Goal: Communication & Community: Answer question/provide support

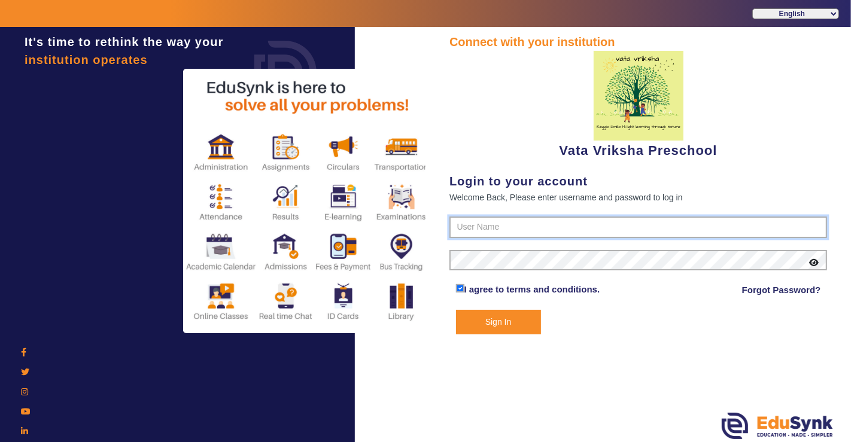
click at [571, 232] on input "text" at bounding box center [639, 228] width 378 height 22
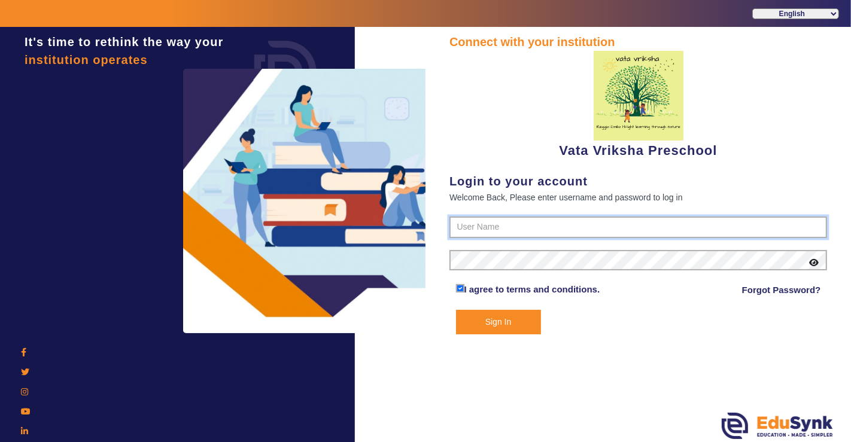
type input "9074270829"
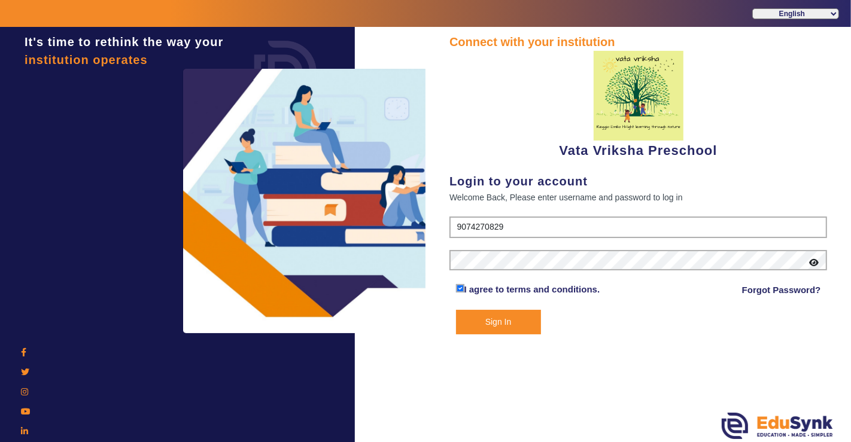
click at [495, 334] on div "Connect with your institution Vata Vriksha Preschool Login to your account Welc…" at bounding box center [639, 236] width 426 height 419
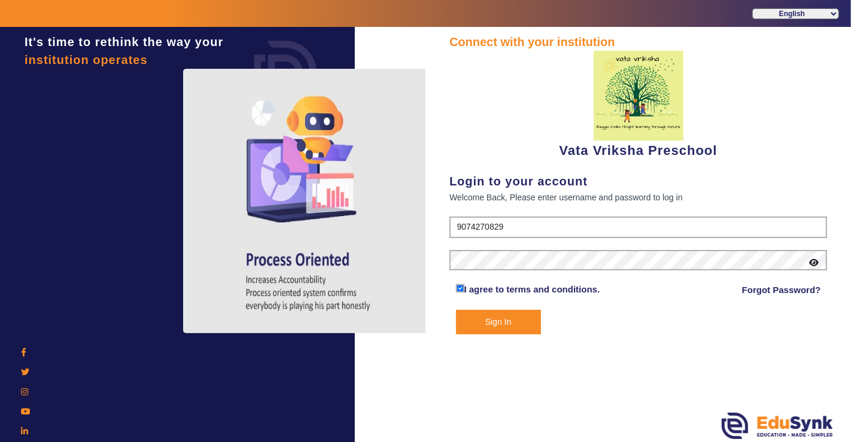
click at [491, 326] on button "Sign In" at bounding box center [498, 322] width 85 height 25
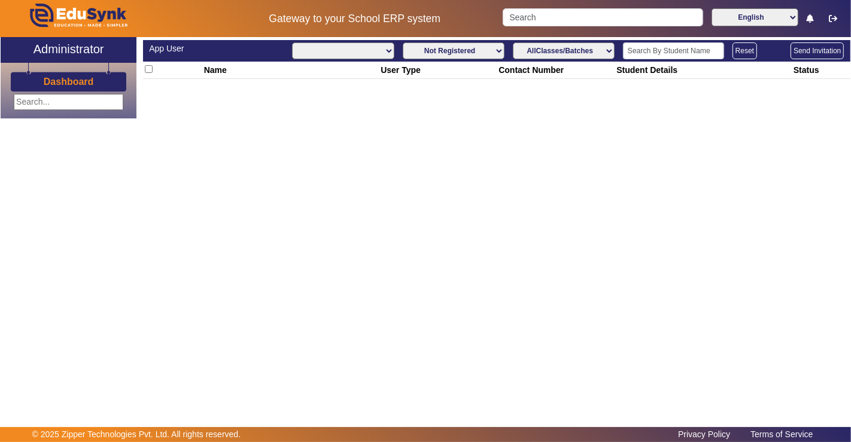
select select "All"
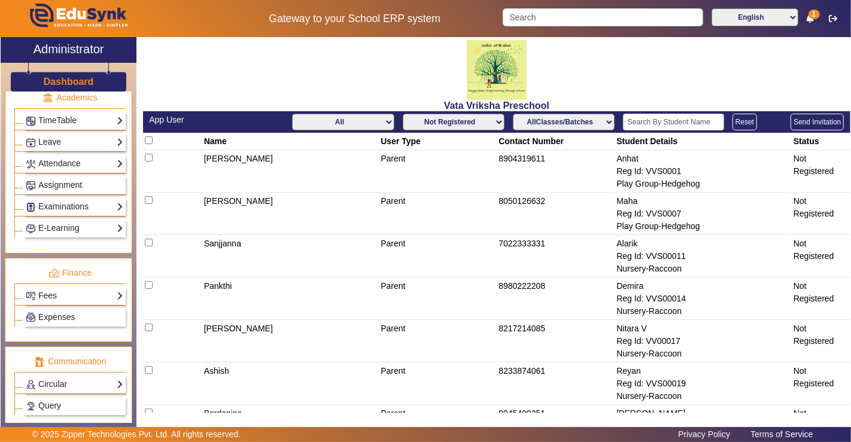
scroll to position [399, 0]
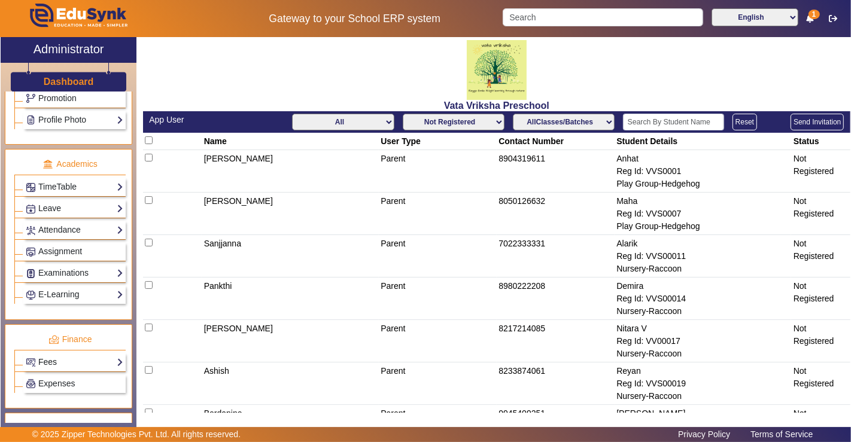
click at [41, 356] on link "Fees" at bounding box center [75, 363] width 98 height 14
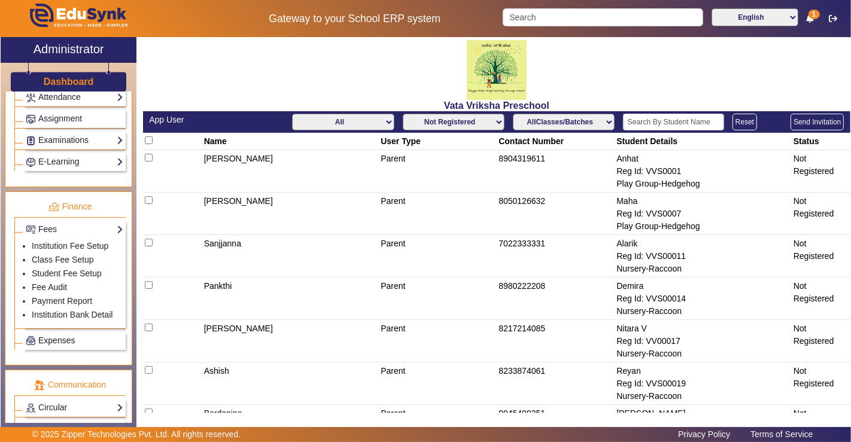
click at [51, 336] on span "Expenses" at bounding box center [56, 341] width 37 height 10
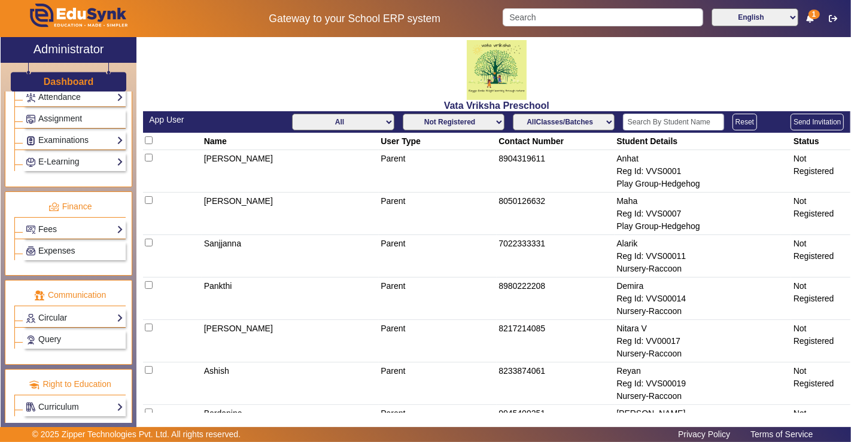
scroll to position [524, 0]
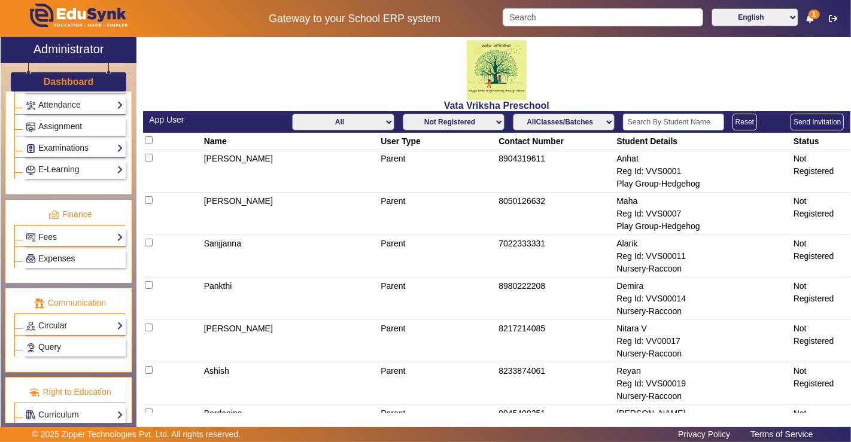
click at [46, 254] on span "Expenses" at bounding box center [56, 259] width 37 height 10
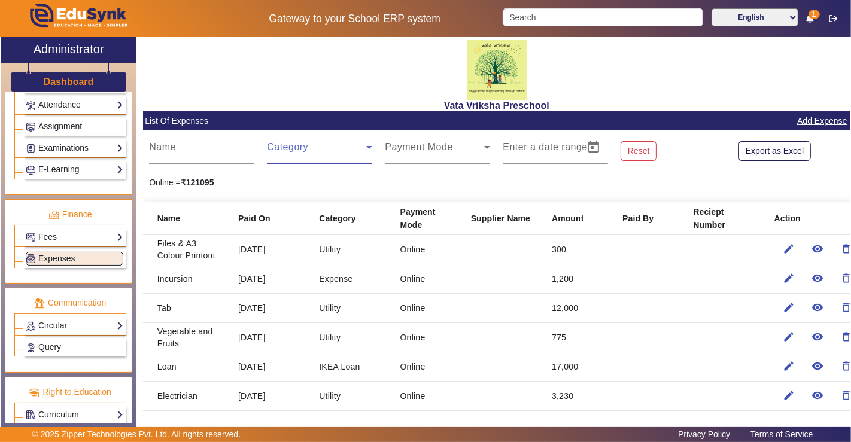
click at [362, 151] on icon at bounding box center [369, 147] width 14 height 14
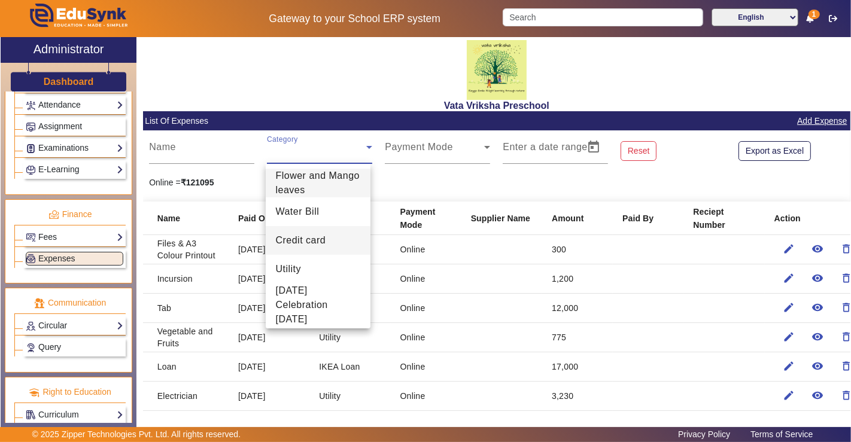
click at [314, 247] on span "Credit card" at bounding box center [300, 241] width 50 height 14
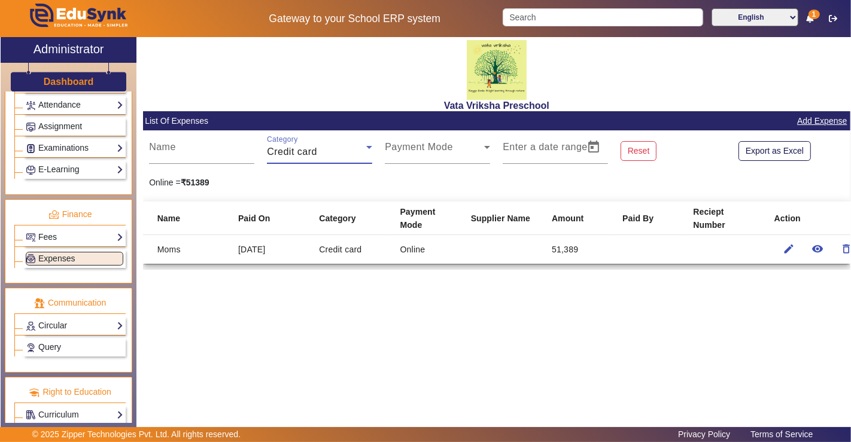
click at [350, 151] on div "Credit card" at bounding box center [316, 152] width 99 height 14
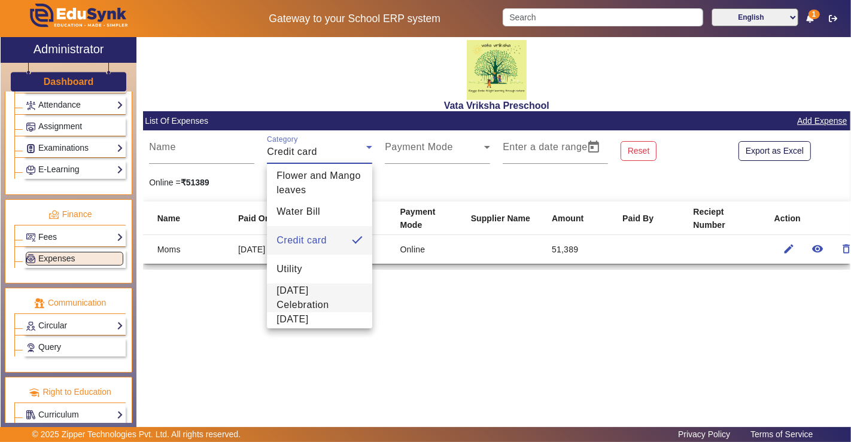
click at [326, 299] on span "[DATE] Celebration" at bounding box center [320, 298] width 86 height 29
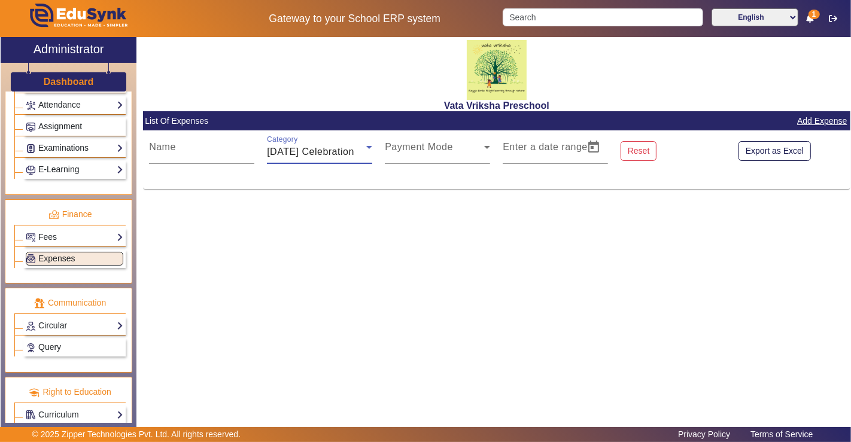
click at [353, 142] on div "Category [DATE] Celebration" at bounding box center [319, 148] width 105 height 34
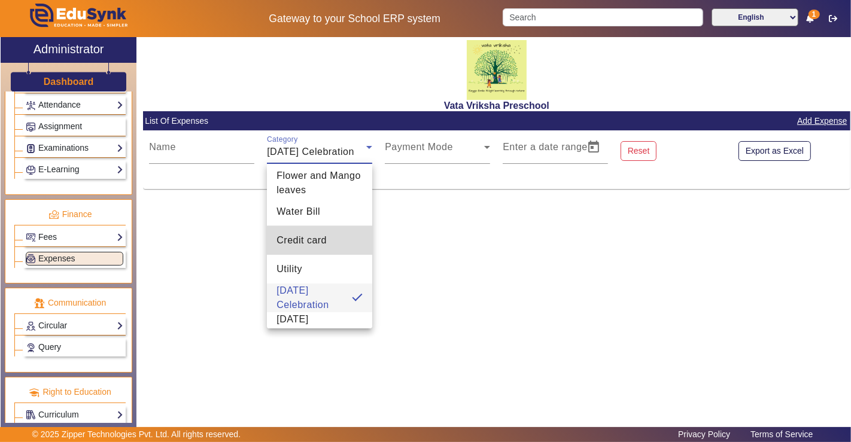
click at [326, 248] on mat-option "Credit card" at bounding box center [319, 240] width 105 height 29
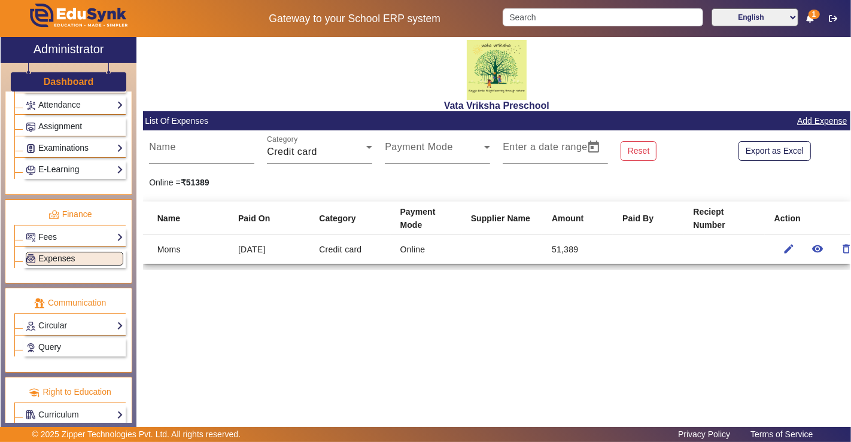
click at [332, 314] on div "Vata Vriksha Preschool List Of Expenses Add Expense Name Category Credit card P…" at bounding box center [494, 228] width 714 height 382
click at [99, 231] on link "Fees" at bounding box center [75, 238] width 98 height 14
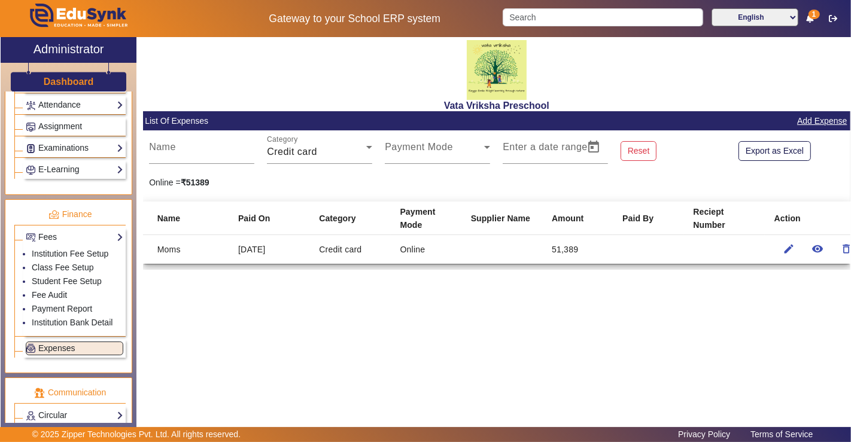
click at [286, 325] on div "Vata Vriksha Preschool List Of Expenses Add Expense Name Category Credit card P…" at bounding box center [494, 228] width 714 height 382
click at [196, 180] on strong "₹51389" at bounding box center [195, 183] width 29 height 10
click at [336, 327] on div "Vata Vriksha Preschool List Of Expenses Add Expense Name Category Credit card P…" at bounding box center [494, 228] width 714 height 382
click at [66, 344] on span "Expenses" at bounding box center [56, 349] width 37 height 10
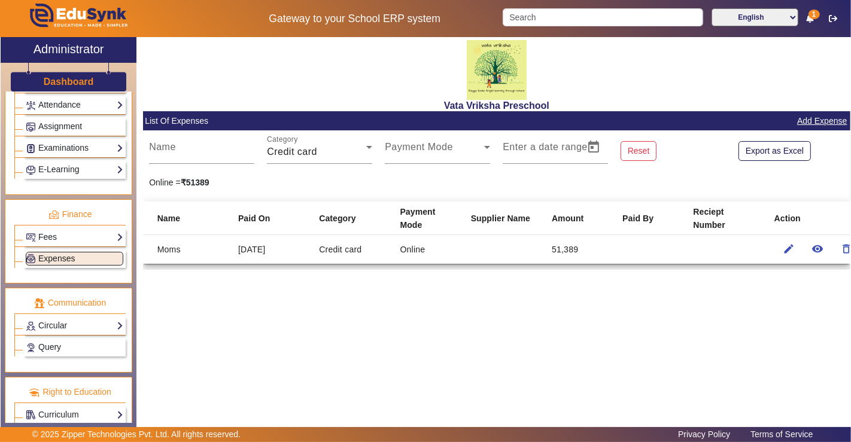
click at [70, 252] on link "Expenses" at bounding box center [75, 259] width 98 height 14
click at [623, 177] on div "Online = ₹51389" at bounding box center [497, 183] width 708 height 13
click at [359, 156] on div "Credit card" at bounding box center [316, 152] width 99 height 14
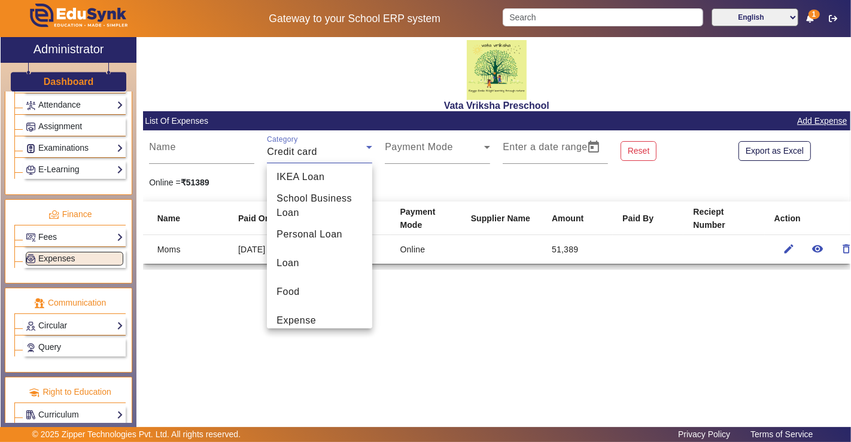
scroll to position [247, 0]
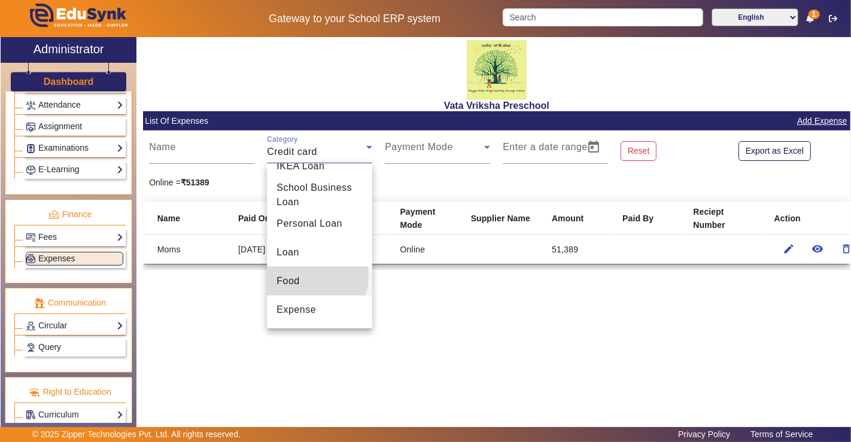
click at [311, 277] on mat-option "Food" at bounding box center [319, 281] width 105 height 29
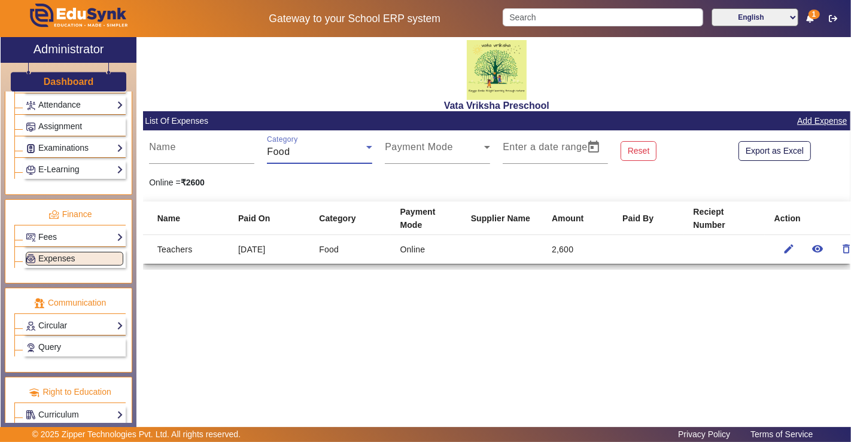
click at [333, 153] on div "Food" at bounding box center [316, 152] width 99 height 14
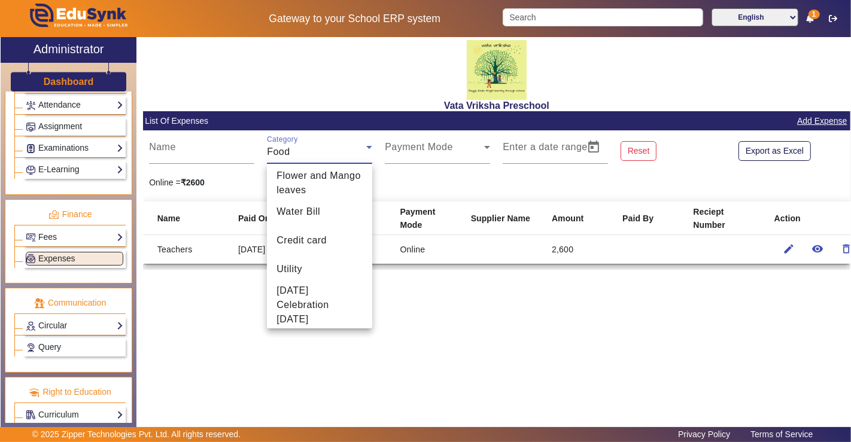
scroll to position [214, 0]
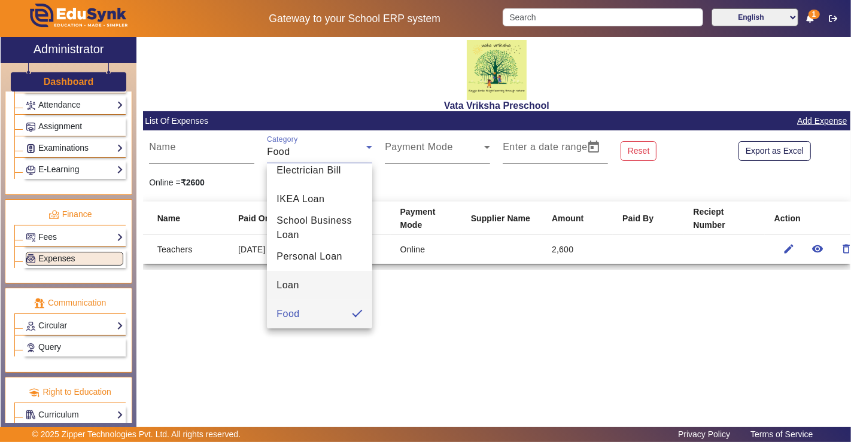
click at [320, 283] on mat-option "Loan" at bounding box center [319, 285] width 105 height 29
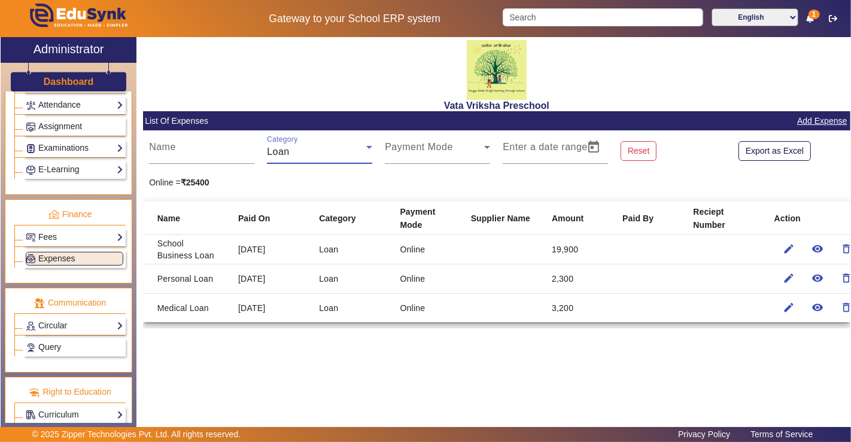
click at [370, 353] on div "Vata Vriksha Preschool List Of Expenses Add Expense Name Category Loan Payment …" at bounding box center [494, 228] width 714 height 382
click at [78, 231] on link "Fees" at bounding box center [75, 238] width 98 height 14
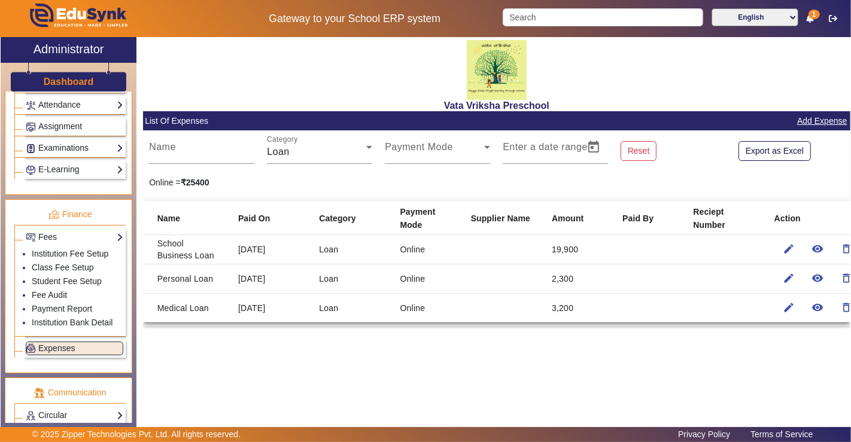
click at [248, 379] on div "Vata Vriksha Preschool List Of Expenses Add Expense Name Category Loan Payment …" at bounding box center [494, 228] width 714 height 382
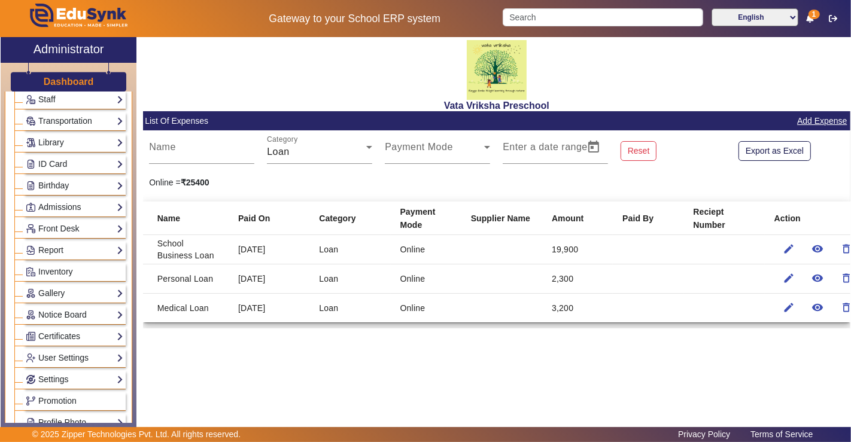
scroll to position [0, 0]
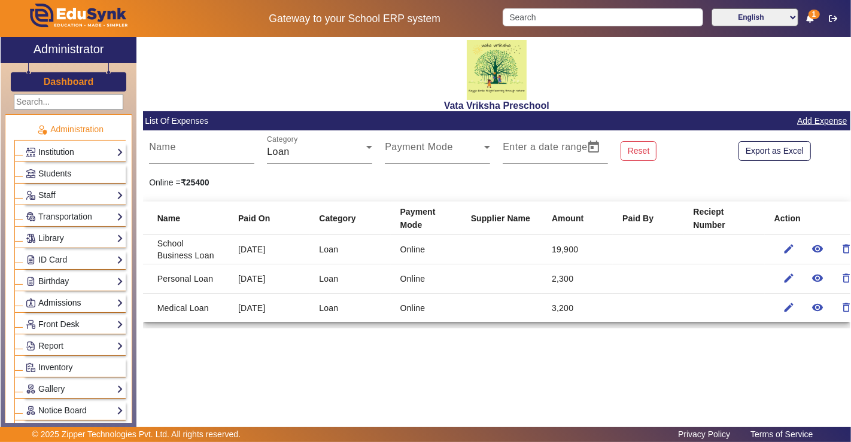
click at [537, 378] on div "Vata Vriksha Preschool List Of Expenses Add Expense Name Category Loan Payment …" at bounding box center [494, 228] width 714 height 382
click at [808, 17] on icon at bounding box center [810, 18] width 7 height 8
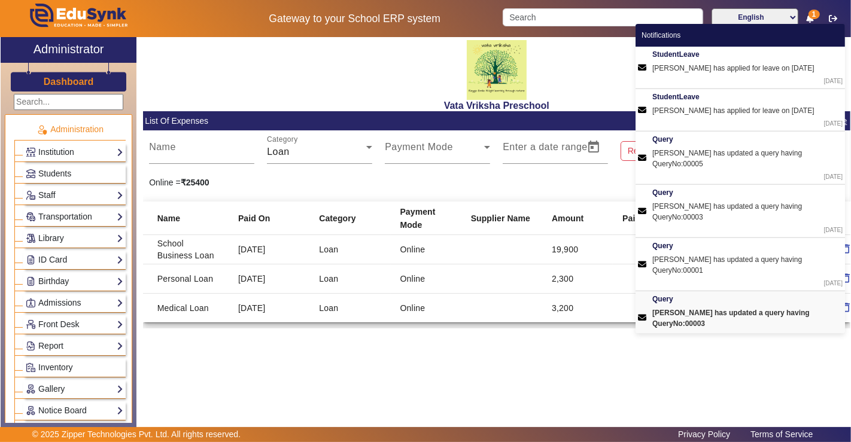
click at [685, 332] on div "[DATE]" at bounding box center [748, 336] width 190 height 9
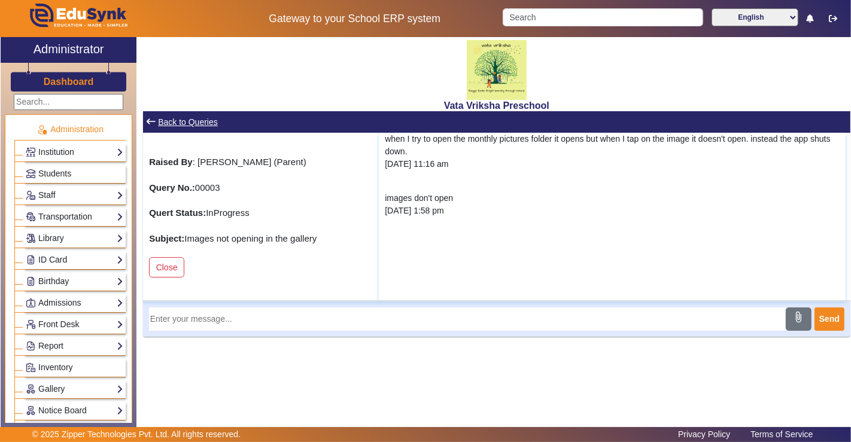
click at [666, 374] on div "[PERSON_NAME] Preschool keyboard_backspace Back to Queries Raised By : [PERSON_…" at bounding box center [494, 228] width 714 height 382
click at [814, 16] on div "English हिंदी (Hindi) ಕನ್ನಡ (Kannada) தமிழ் (Tamil) ଓଡିଆ (Odia) ਪੰਜਾਬੀ (Punjabi…" at bounding box center [673, 18] width 354 height 20
click at [160, 125] on link "Back to Queries" at bounding box center [188, 122] width 62 height 15
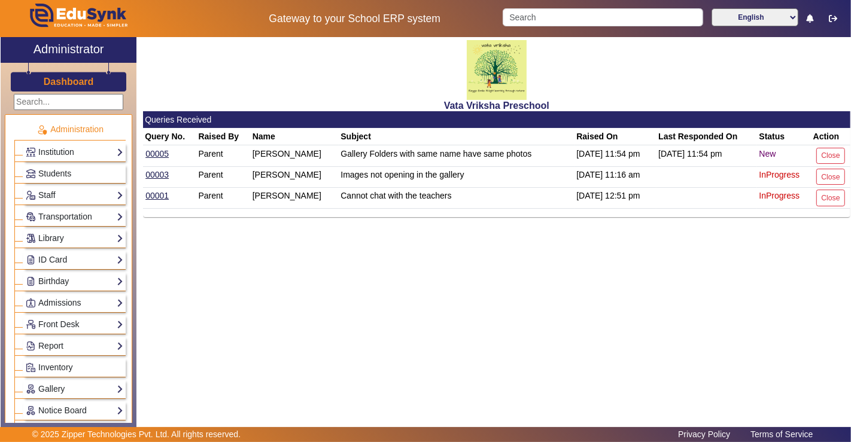
click at [336, 310] on div "Vata Vriksha Preschool Queries Received Query No. Raised By Name Subject Raised…" at bounding box center [494, 228] width 714 height 382
click at [323, 310] on div "Vata Vriksha Preschool Queries Received Query No. Raised By Name Subject Raised…" at bounding box center [494, 228] width 714 height 382
click at [150, 156] on link "00005" at bounding box center [157, 153] width 25 height 11
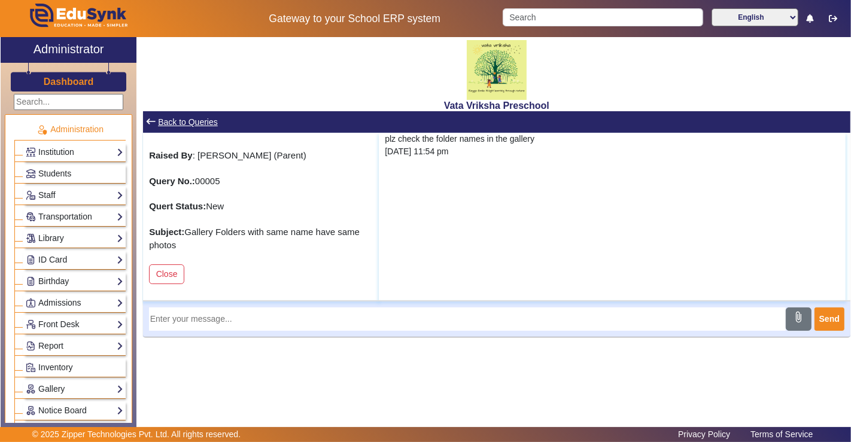
click at [456, 316] on input "text" at bounding box center [467, 319] width 637 height 23
click at [311, 316] on input "We will take a look at it." at bounding box center [467, 319] width 637 height 23
drag, startPoint x: 240, startPoint y: 317, endPoint x: 144, endPoint y: 313, distance: 96.5
click at [144, 313] on div "We will take a look at it. There was bug on the app which we have informed the …" at bounding box center [497, 319] width 708 height 37
click at [417, 320] on input "There was bug on the app which we have informed the tech team." at bounding box center [467, 319] width 637 height 23
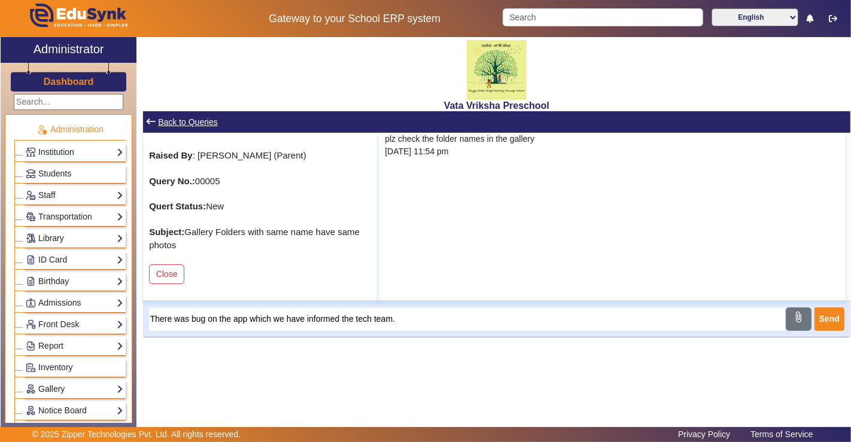
paste input "We will take a look at it."
type input "There was bug on the app which we have informed the tech team. We will take a l…"
click at [821, 317] on button "Send" at bounding box center [830, 319] width 30 height 23
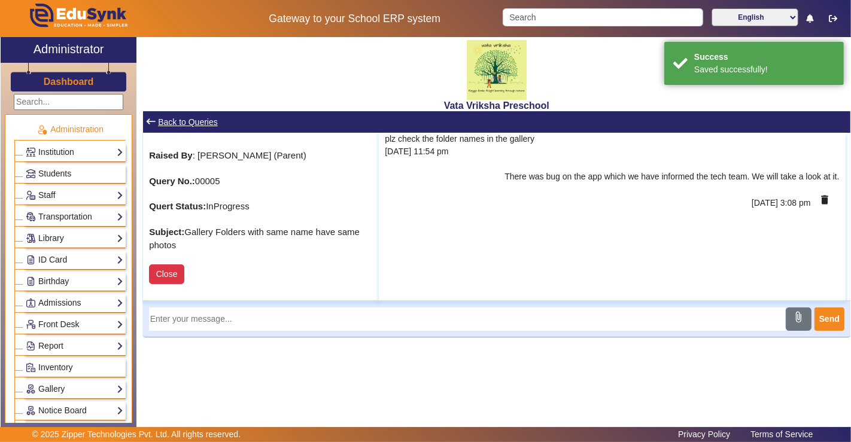
click at [167, 275] on button "Close" at bounding box center [166, 275] width 35 height 20
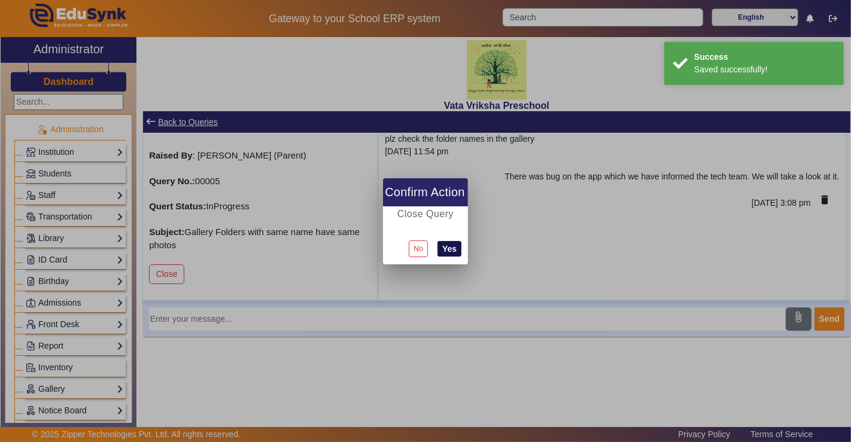
click at [449, 249] on button "Yes" at bounding box center [450, 249] width 24 height 16
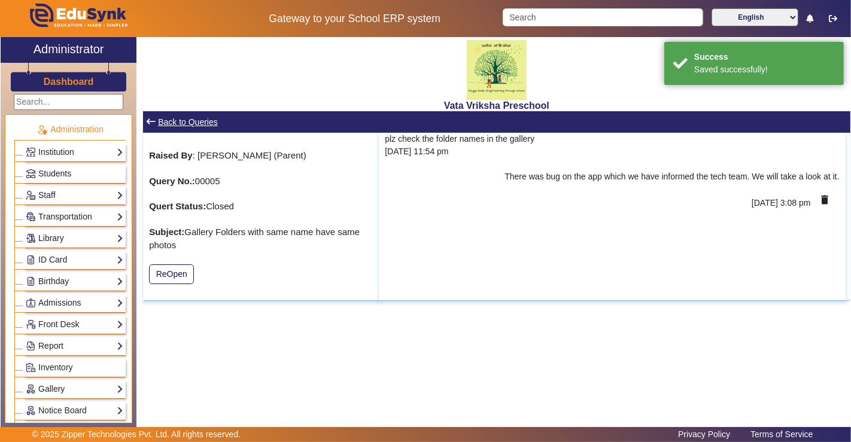
click at [815, 15] on div "English हिंदी (Hindi) ಕನ್ನಡ (Kannada) தமிழ் (Tamil) ଓଡିଆ (Odia) ਪੰਜਾਬੀ (Punjabi…" at bounding box center [673, 18] width 354 height 20
click at [812, 16] on icon at bounding box center [810, 18] width 7 height 8
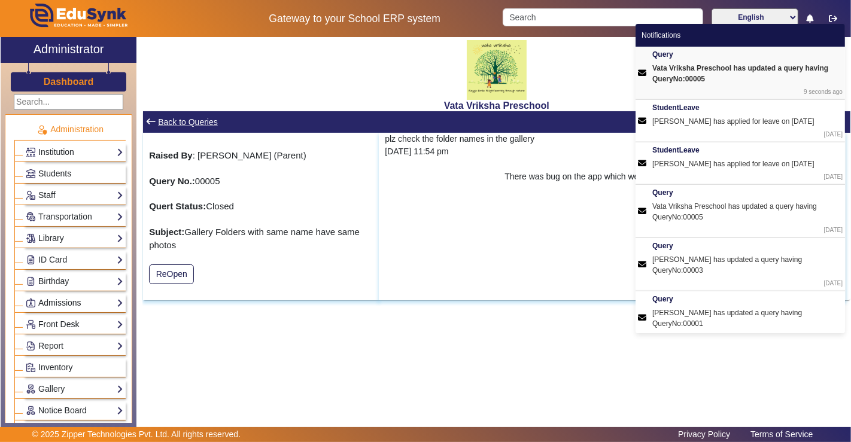
click at [734, 55] on div "Query" at bounding box center [748, 54] width 190 height 11
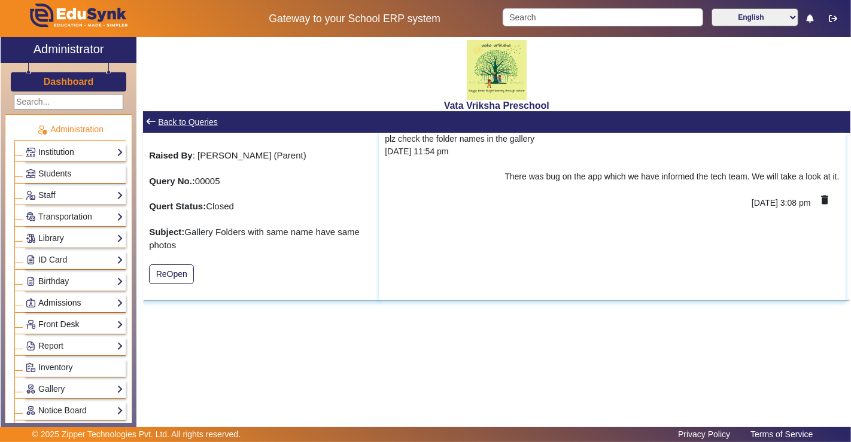
click at [168, 122] on link "Back to Queries" at bounding box center [188, 122] width 62 height 15
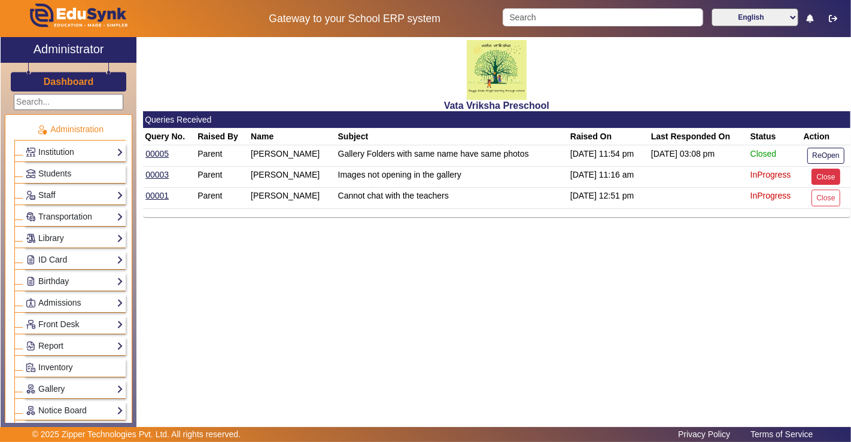
click at [816, 181] on button "Close" at bounding box center [826, 177] width 28 height 16
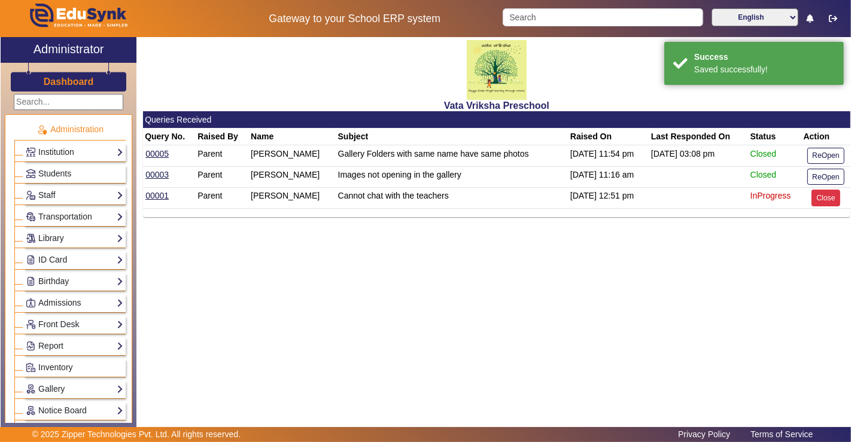
click at [824, 198] on button "Close" at bounding box center [826, 198] width 28 height 16
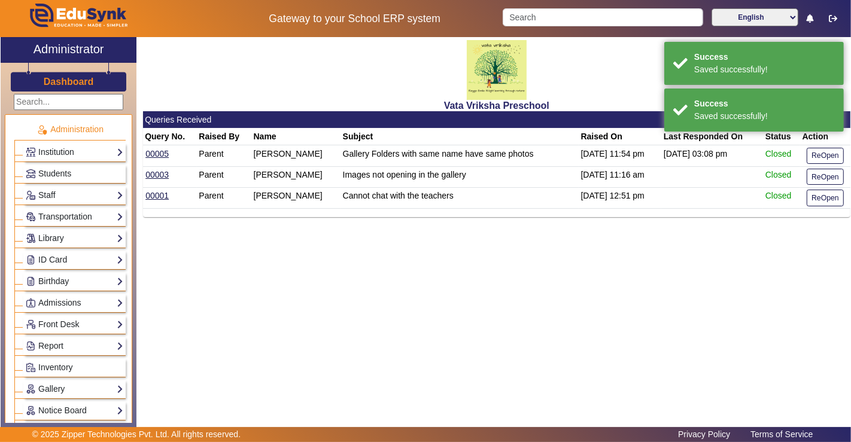
click at [784, 274] on div "Vata Vriksha Preschool Queries Received Query No. Raised By Name Subject Raised…" at bounding box center [494, 228] width 714 height 382
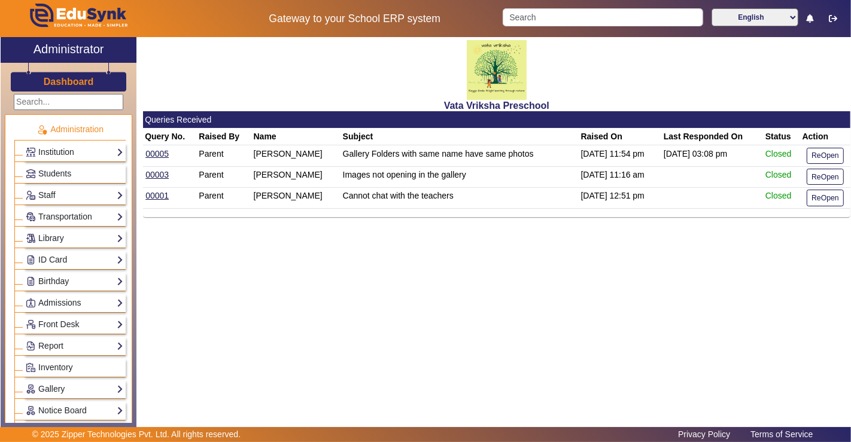
click at [244, 317] on div "Vata Vriksha Preschool Queries Received Query No. Raised By Name Subject Raised…" at bounding box center [494, 228] width 714 height 382
